Goal: Task Accomplishment & Management: Complete application form

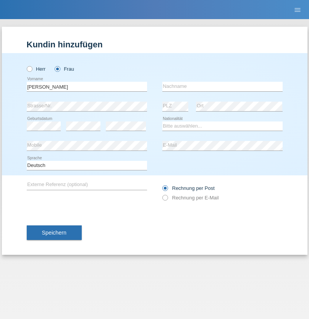
type input "Ivone"
click at [222, 86] on input "text" at bounding box center [222, 87] width 120 height 10
type input "Ferreira"
select select "CH"
radio input "true"
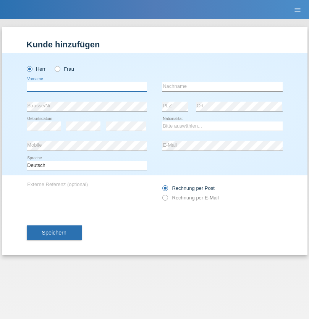
click at [87, 86] on input "text" at bounding box center [87, 87] width 120 height 10
type input "[PERSON_NAME]"
click at [222, 86] on input "text" at bounding box center [222, 87] width 120 height 10
type input "Hager"
select select "CH"
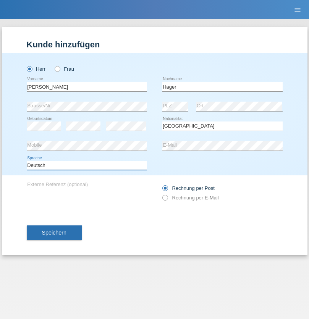
select select "en"
